Goal: Communication & Community: Answer question/provide support

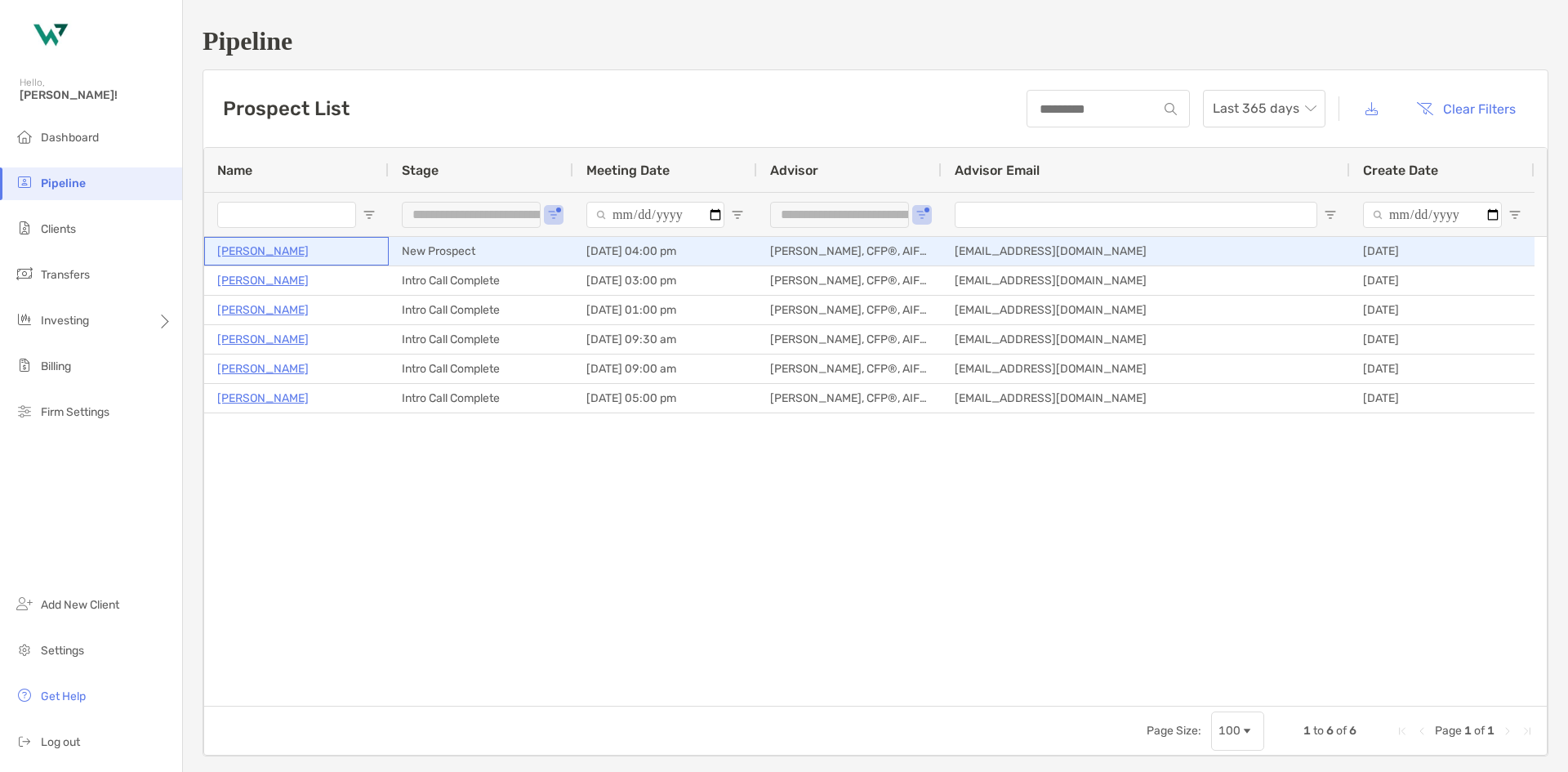
click at [257, 258] on p "[PERSON_NAME]" at bounding box center [263, 252] width 91 height 21
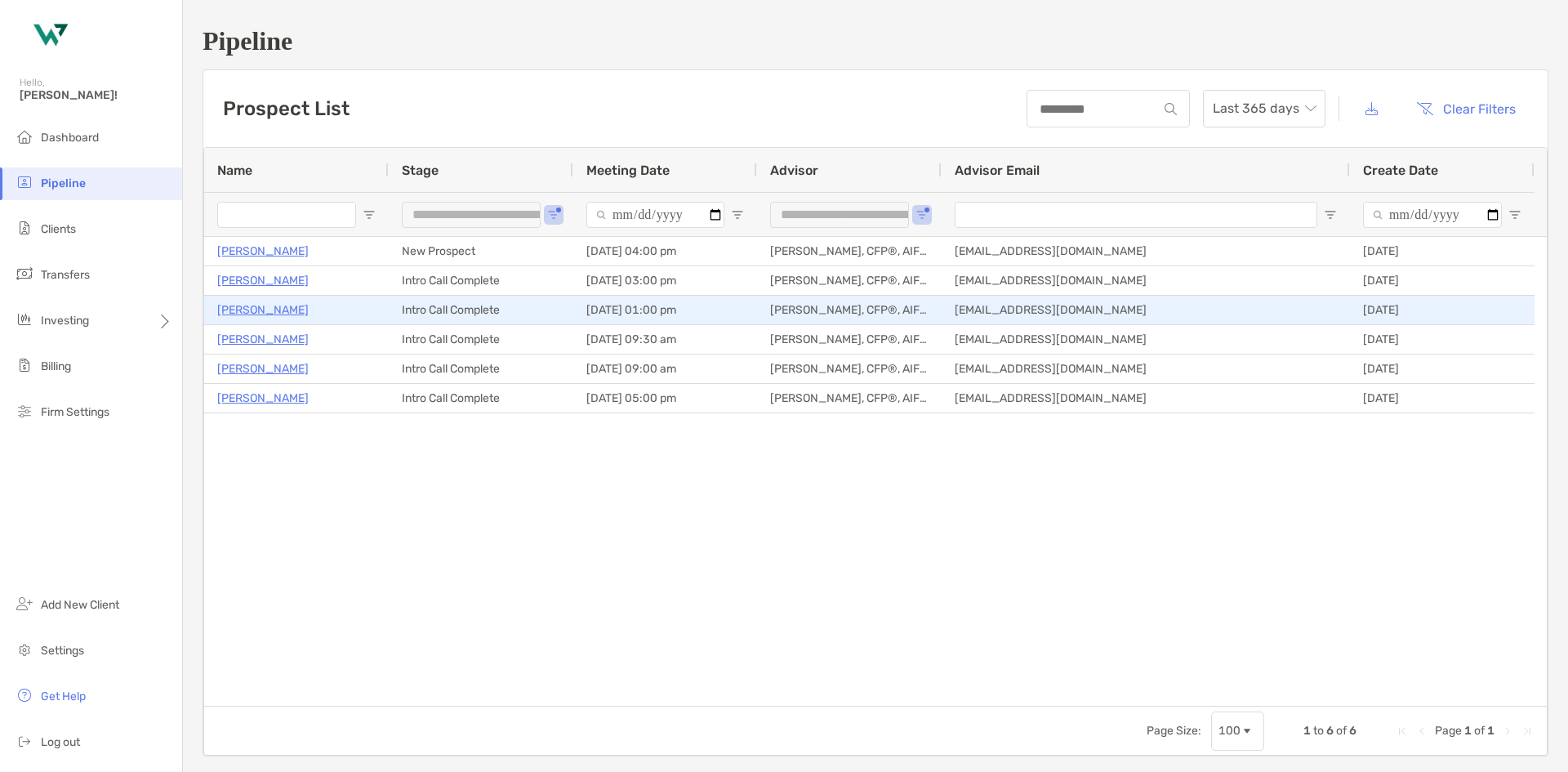
click at [246, 313] on p "[PERSON_NAME]" at bounding box center [263, 310] width 91 height 21
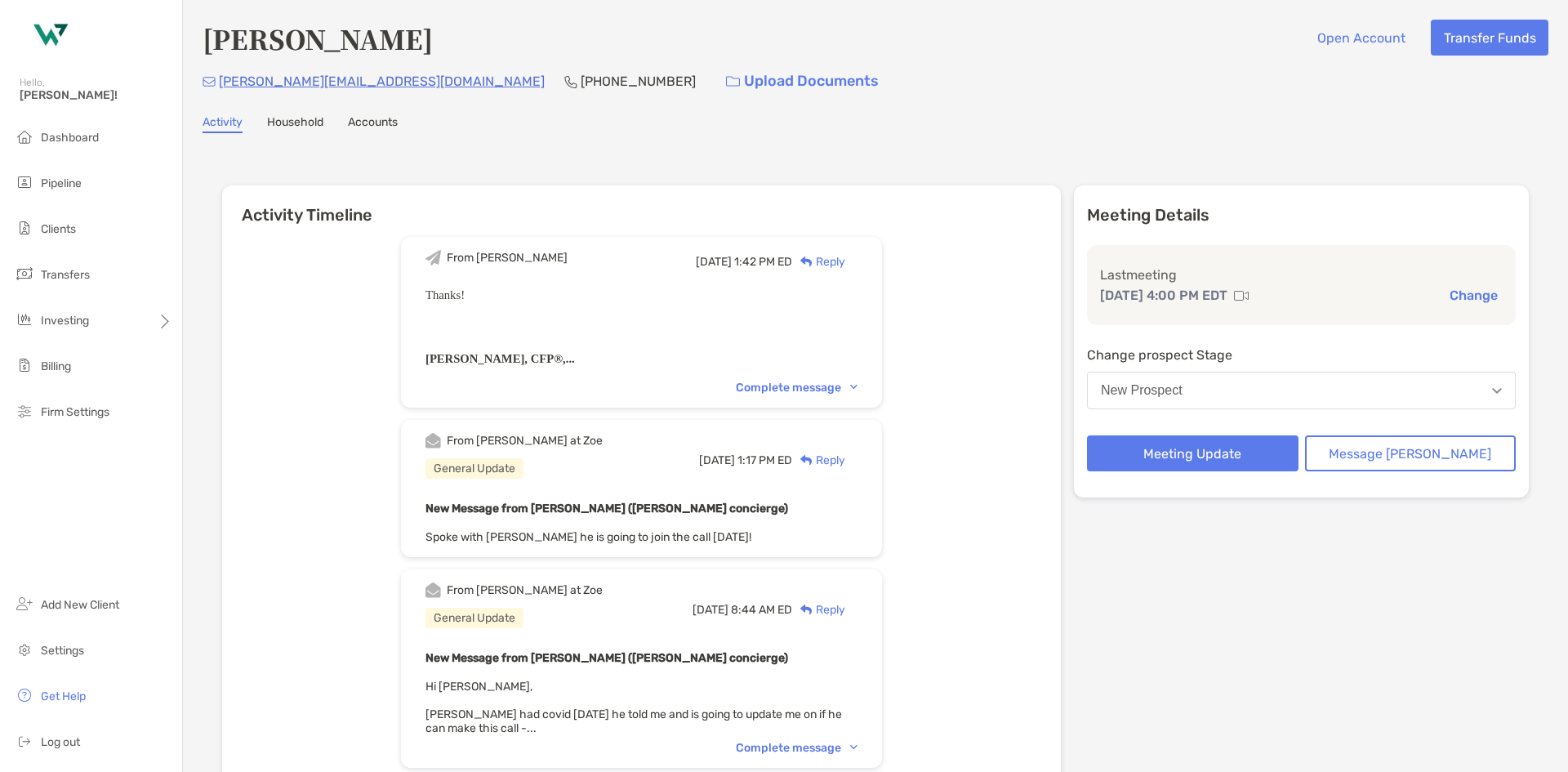
click at [1274, 388] on button "New Prospect" at bounding box center [1301, 391] width 429 height 38
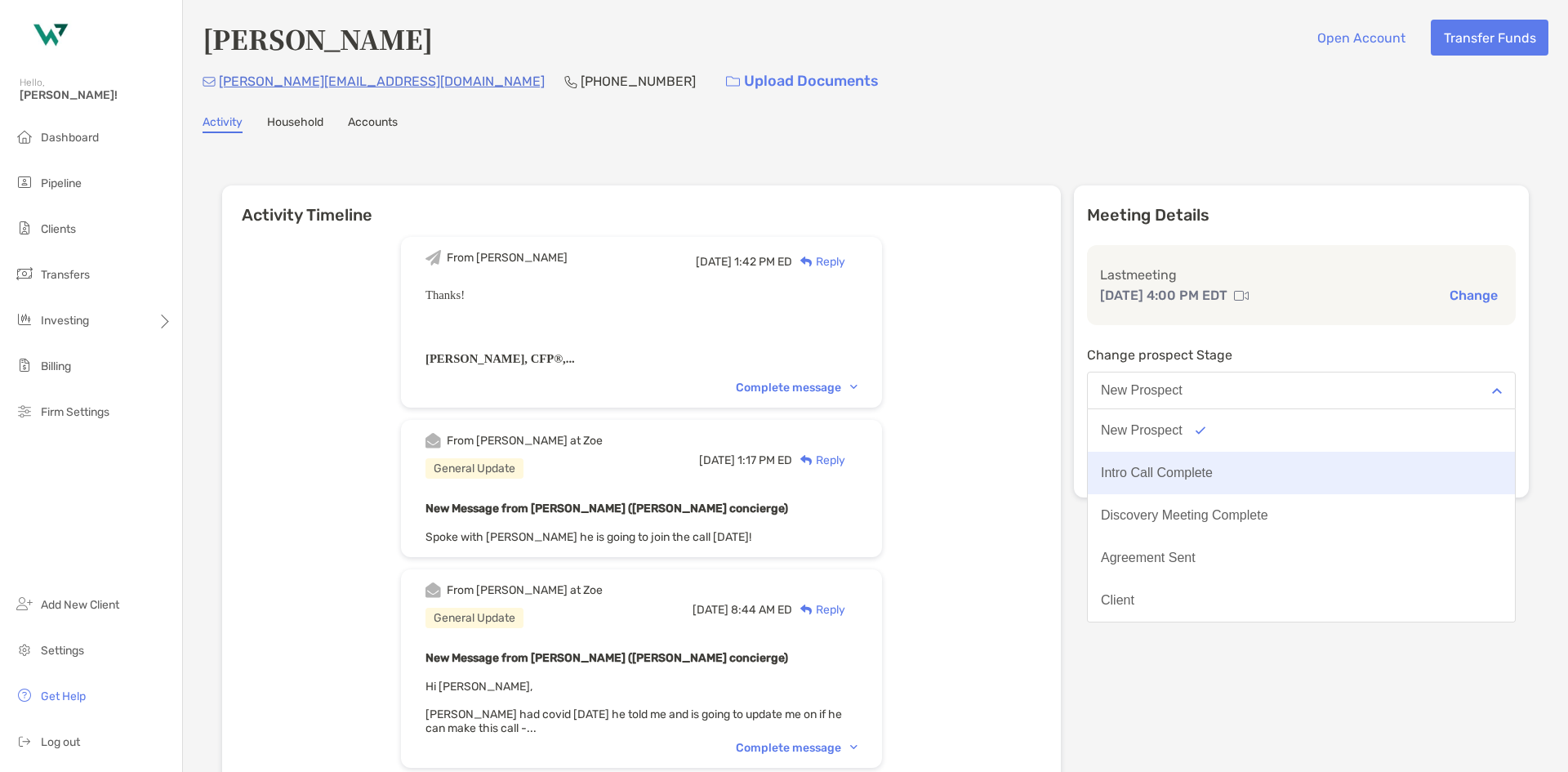
click at [1280, 469] on button "Intro Call Complete" at bounding box center [1301, 473] width 427 height 42
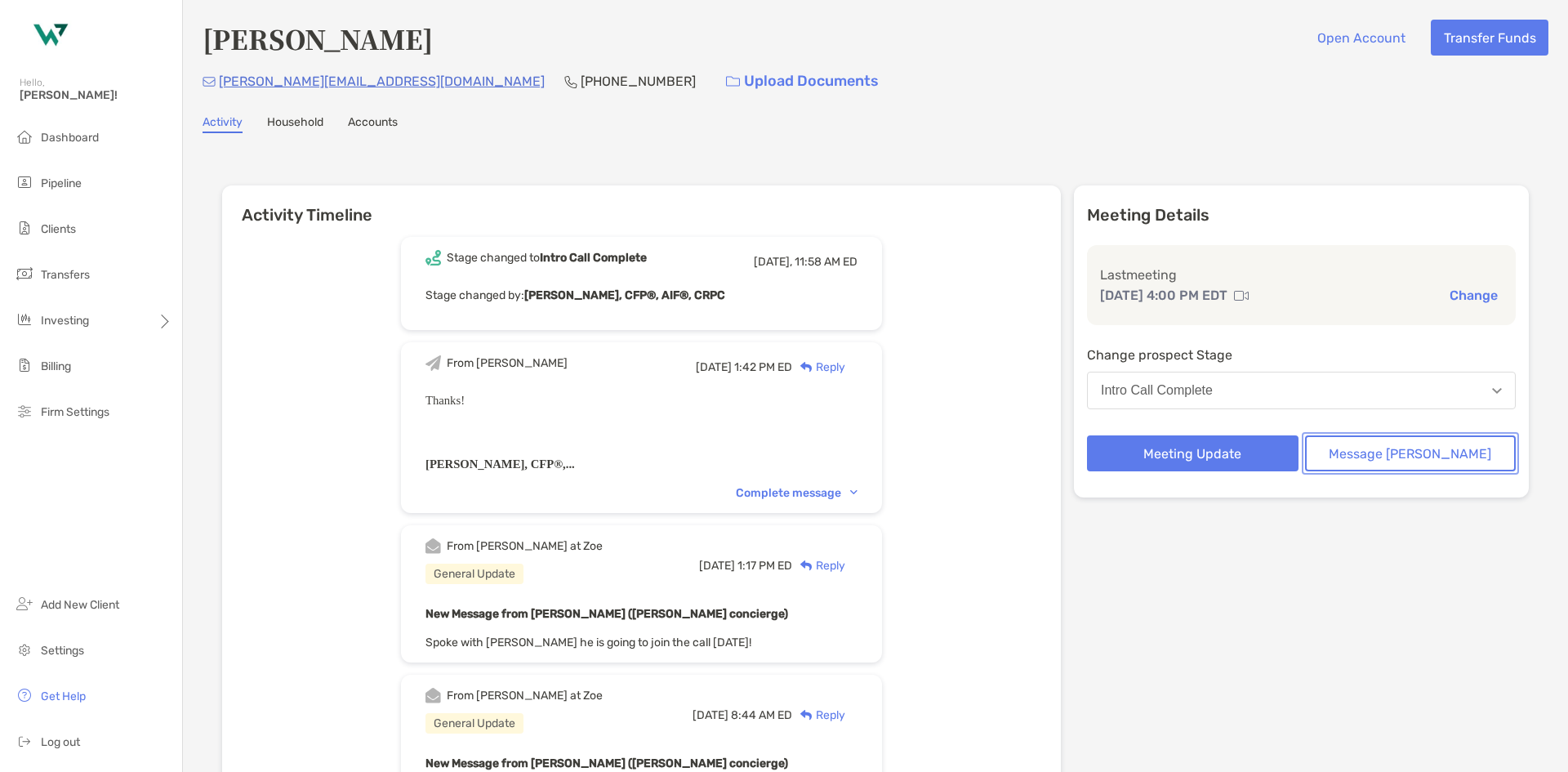
click at [1347, 451] on button "Message Zoe" at bounding box center [1411, 454] width 212 height 36
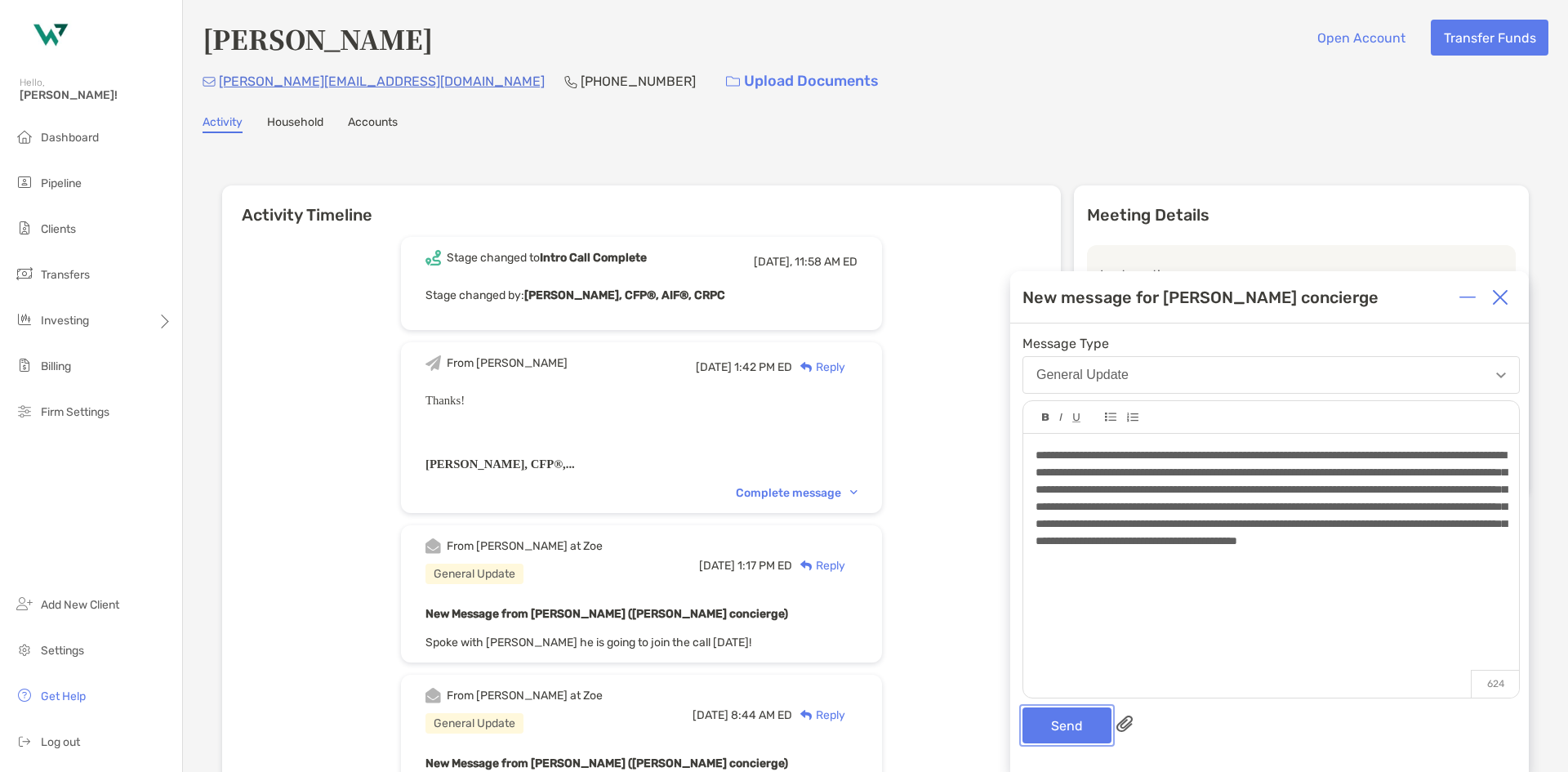
click at [1053, 716] on button "Send" at bounding box center [1067, 725] width 89 height 36
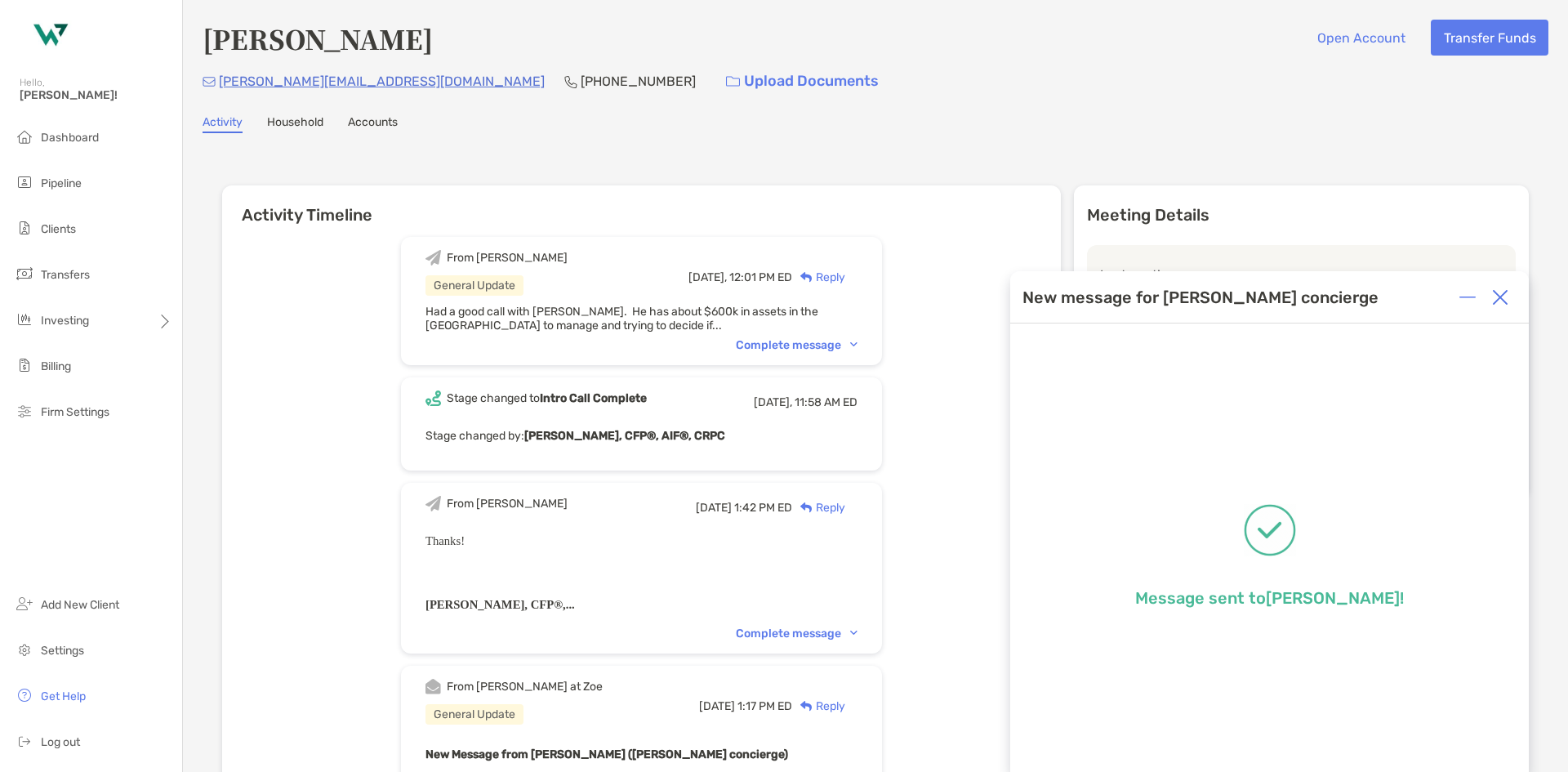
click at [1498, 290] on img at bounding box center [1500, 297] width 16 height 16
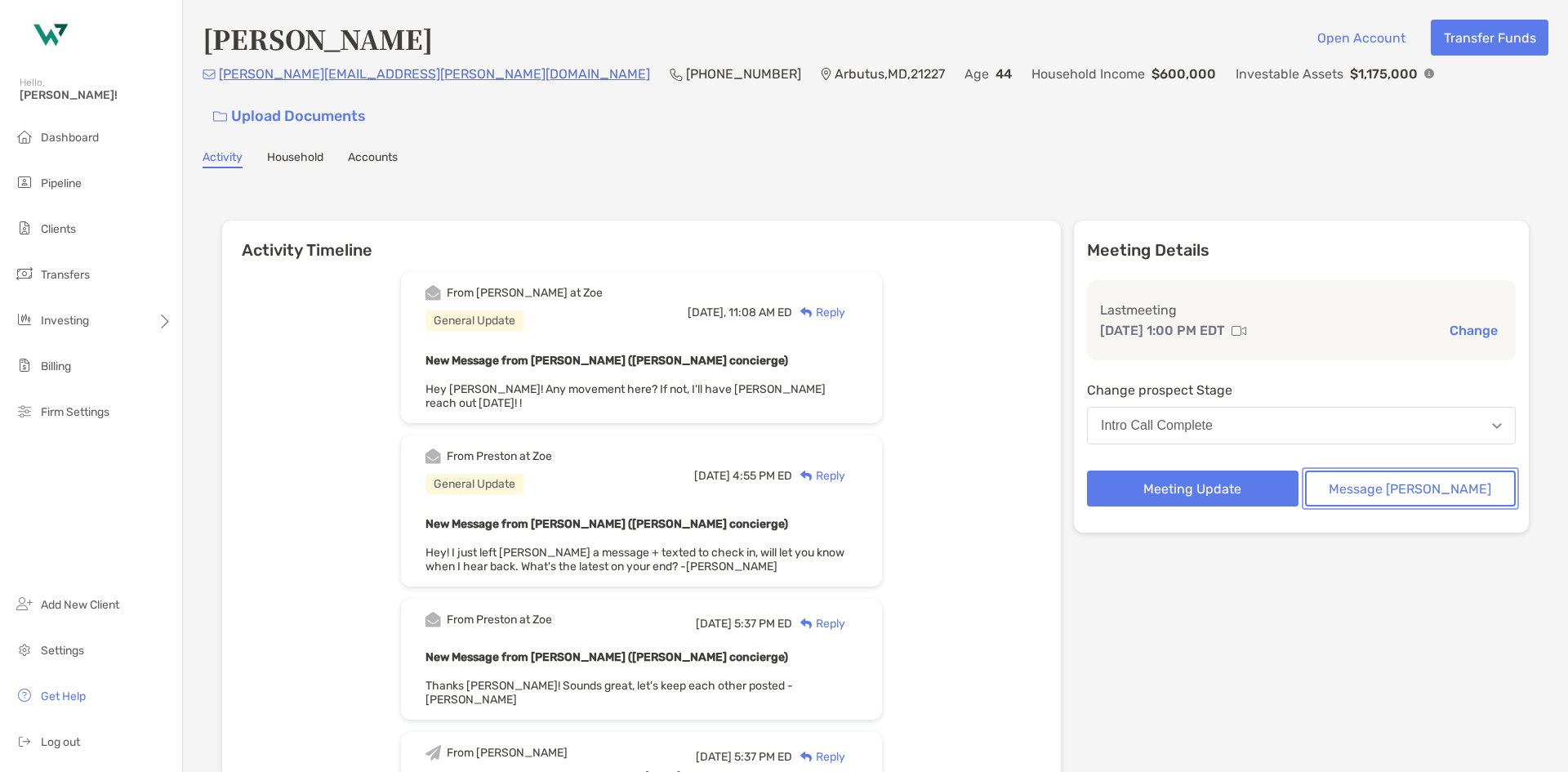
click at [1404, 470] on button "Message Zoe" at bounding box center [1411, 489] width 212 height 36
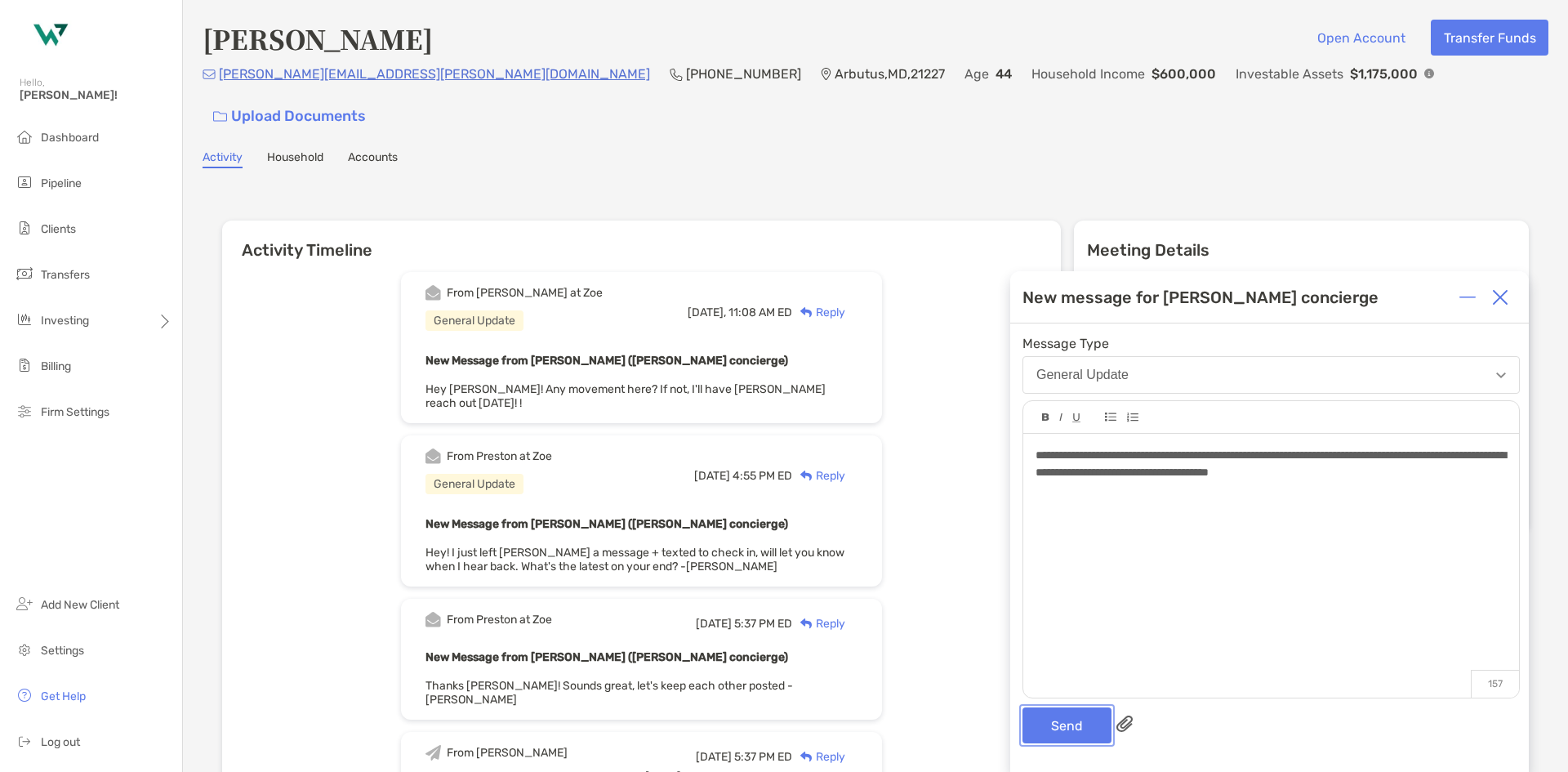
click at [1070, 737] on button "Send" at bounding box center [1067, 725] width 89 height 36
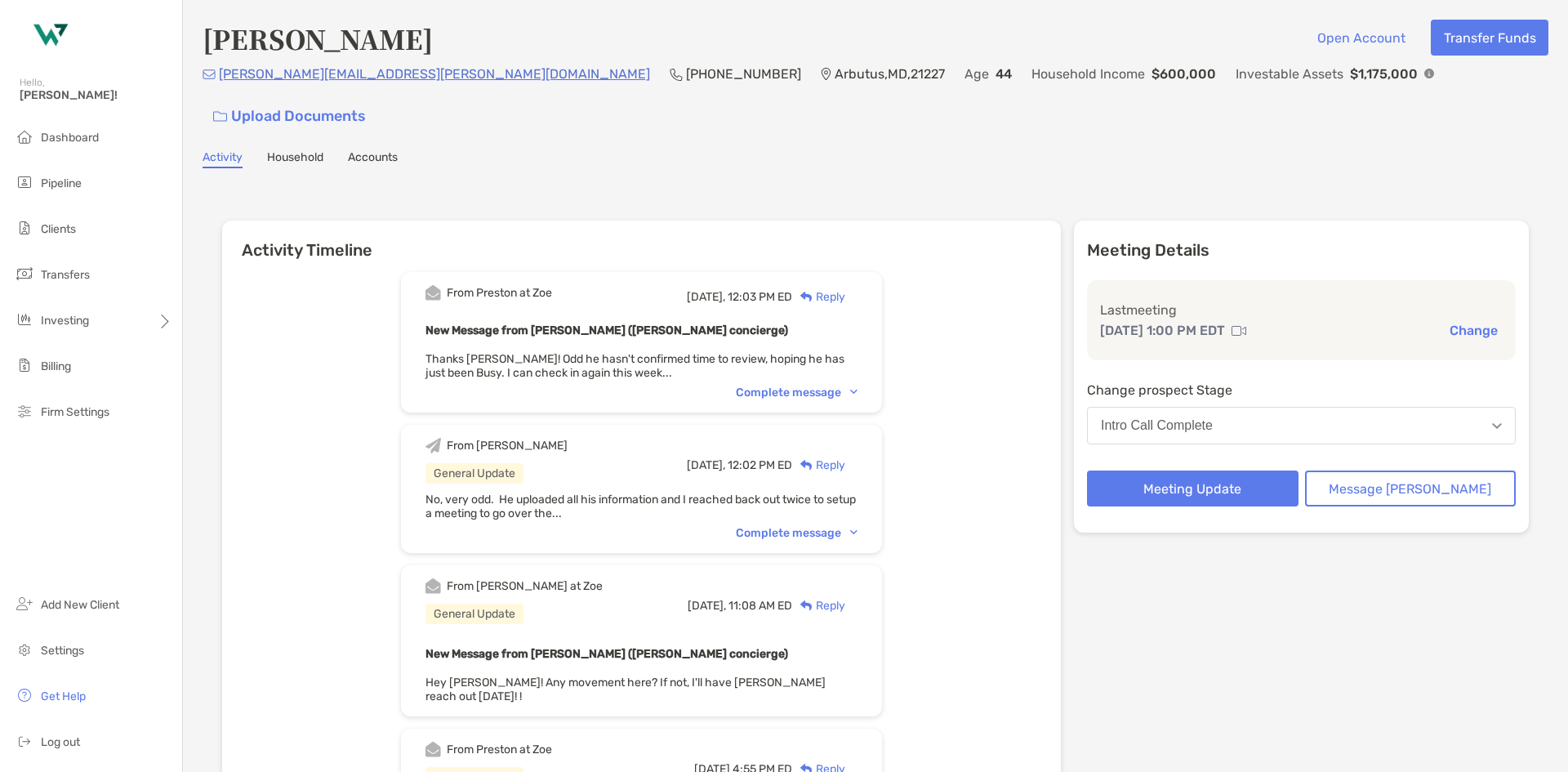
click at [809, 386] on div "Complete message" at bounding box center [796, 393] width 121 height 14
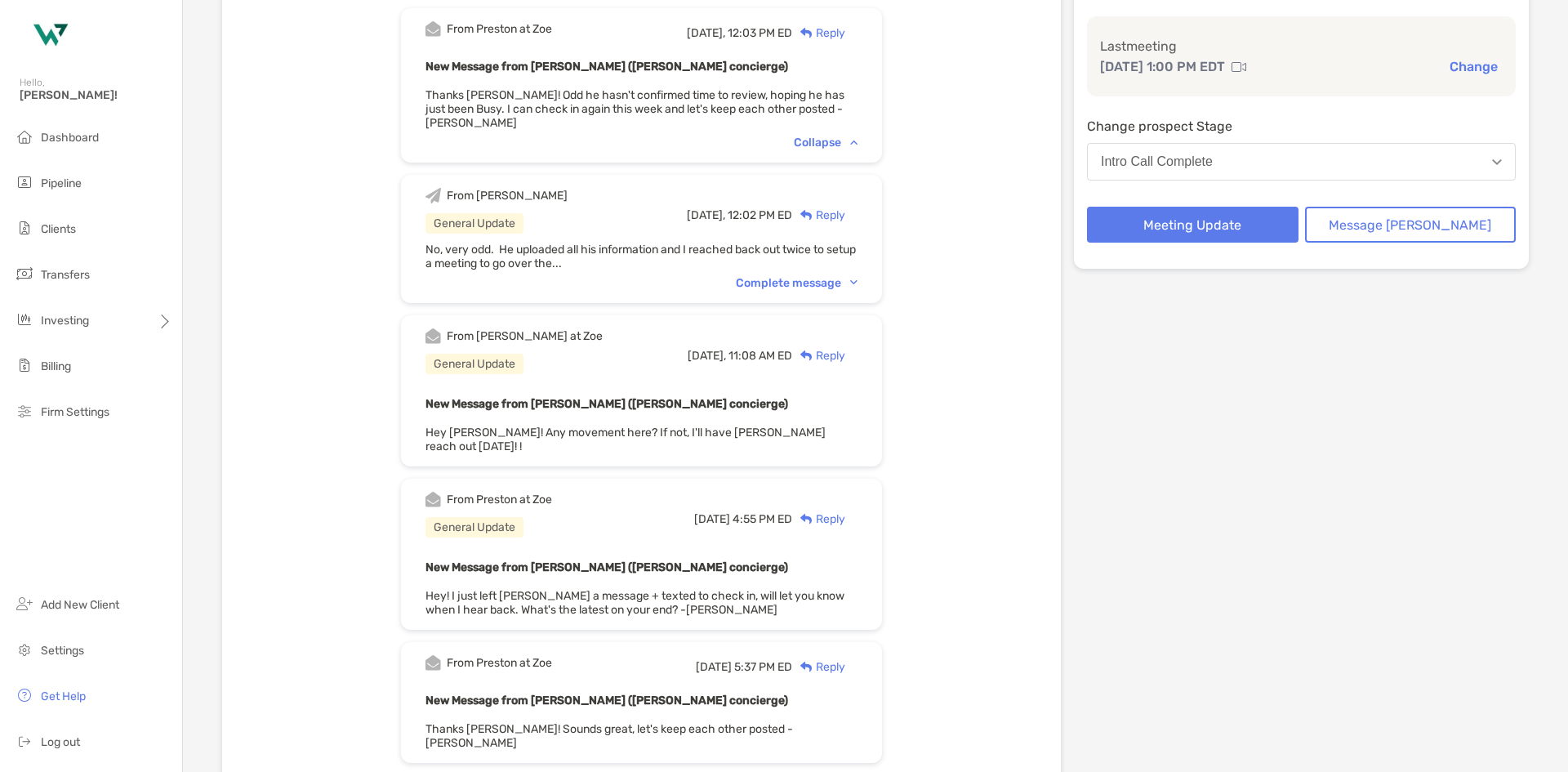
scroll to position [327, 0]
